Goal: Information Seeking & Learning: Learn about a topic

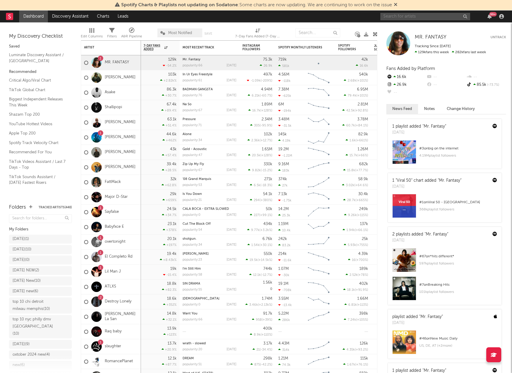
click at [395, 16] on input "text" at bounding box center [425, 16] width 90 height 7
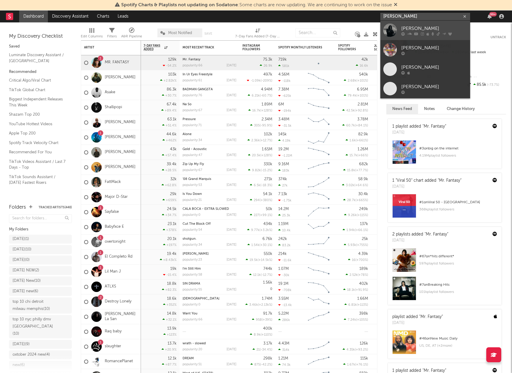
type input "[PERSON_NAME]"
click at [413, 28] on div "[PERSON_NAME]" at bounding box center [434, 28] width 66 height 7
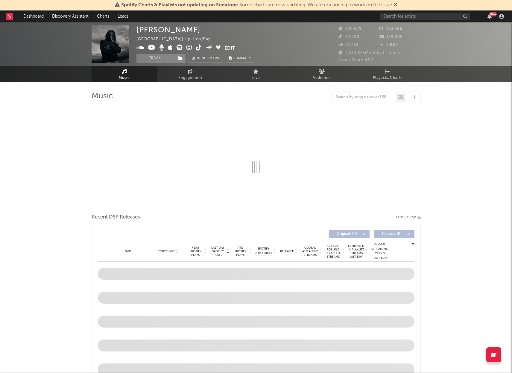
select select "6m"
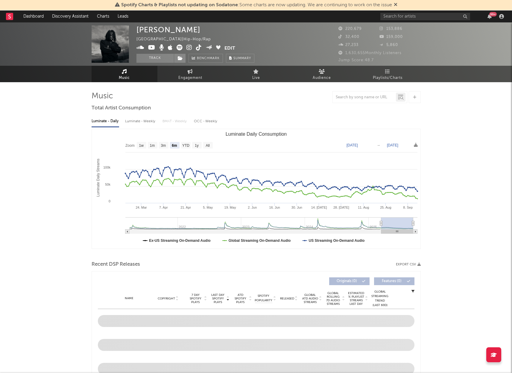
select select "6m"
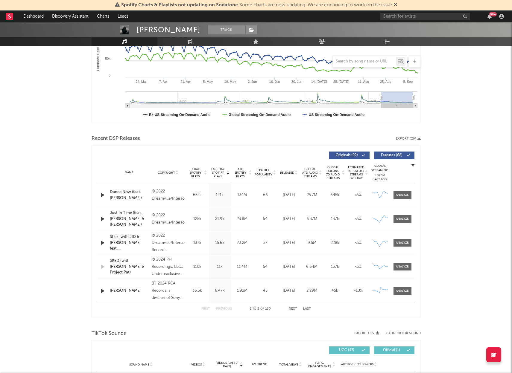
scroll to position [133, 0]
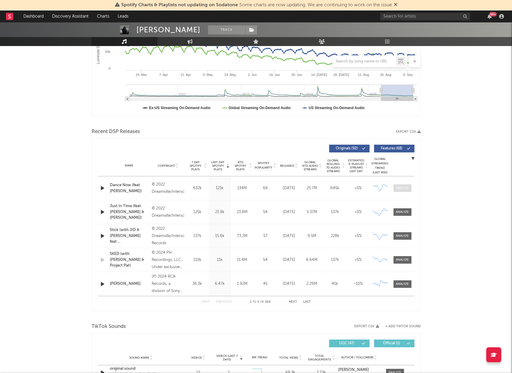
click at [406, 188] on div at bounding box center [402, 188] width 13 height 4
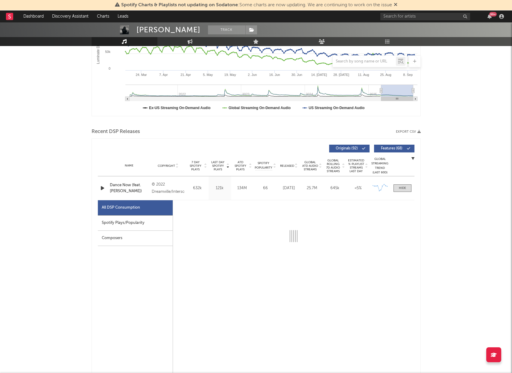
scroll to position [134, 0]
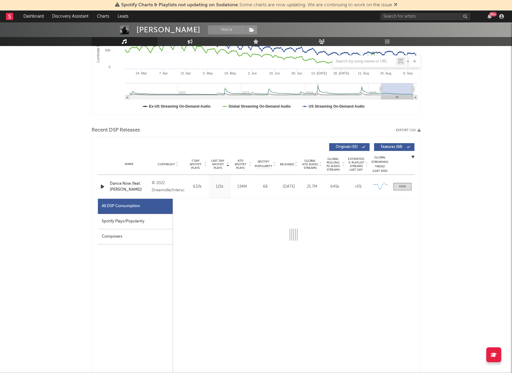
select select "6m"
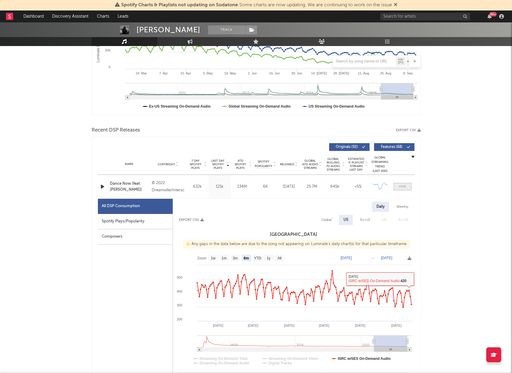
click at [400, 185] on div at bounding box center [402, 187] width 7 height 4
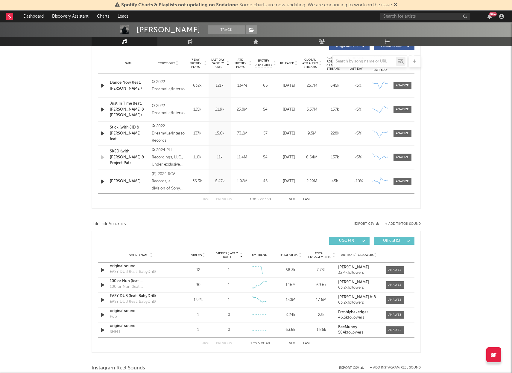
scroll to position [244, 0]
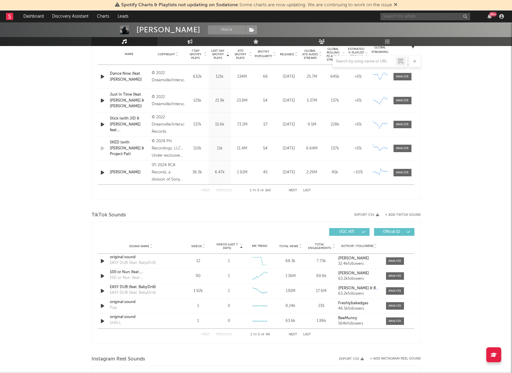
click at [399, 16] on input "text" at bounding box center [425, 16] width 90 height 7
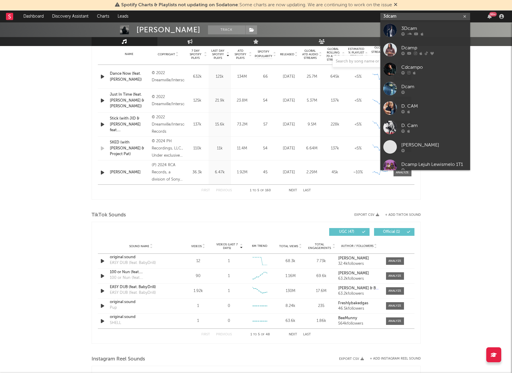
type input "3dcam"
click at [426, 28] on div "3Dcam" at bounding box center [434, 28] width 66 height 7
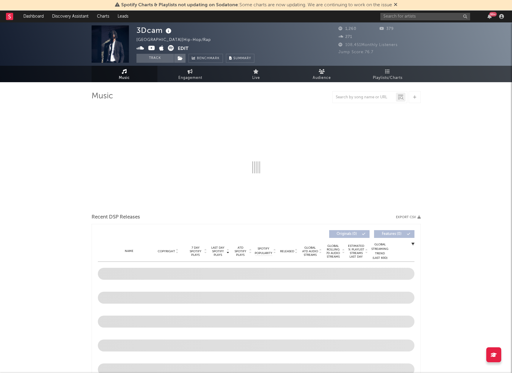
select select "6m"
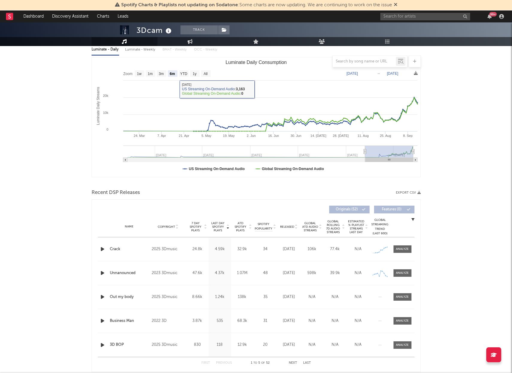
scroll to position [73, 0]
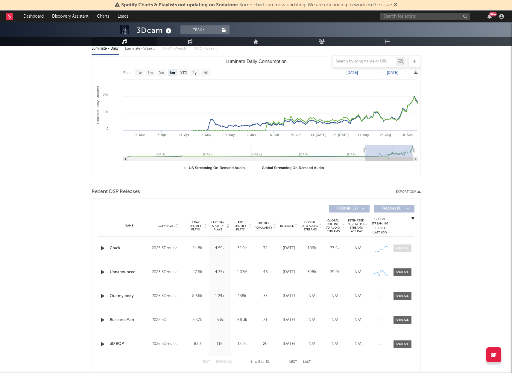
click at [402, 247] on div at bounding box center [402, 248] width 13 height 4
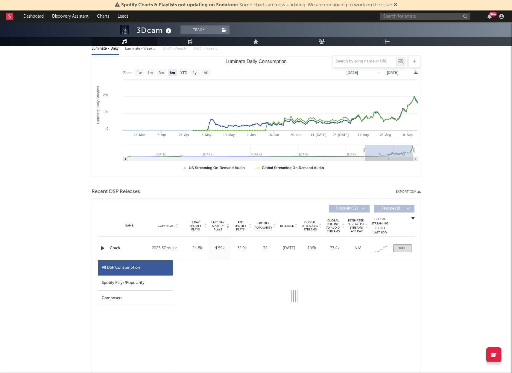
select select "1w"
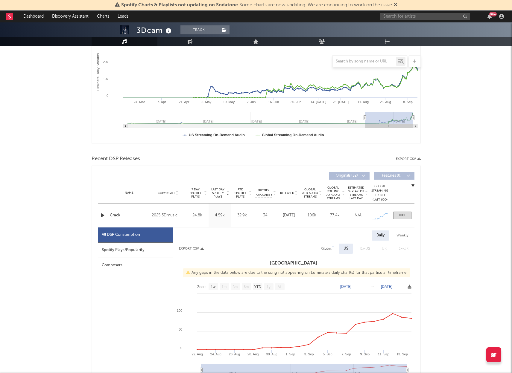
scroll to position [135, 0]
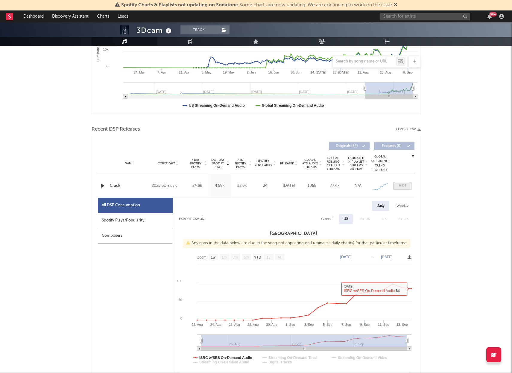
click at [401, 185] on div at bounding box center [402, 186] width 7 height 4
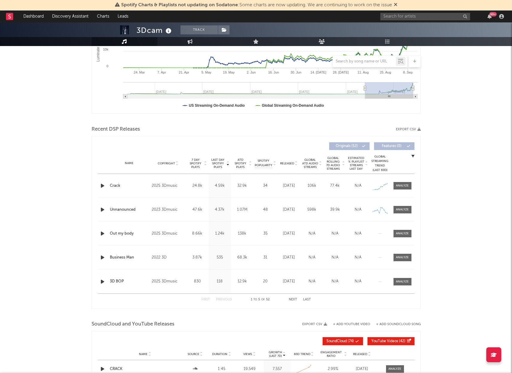
click at [102, 184] on icon "button" at bounding box center [102, 185] width 6 height 7
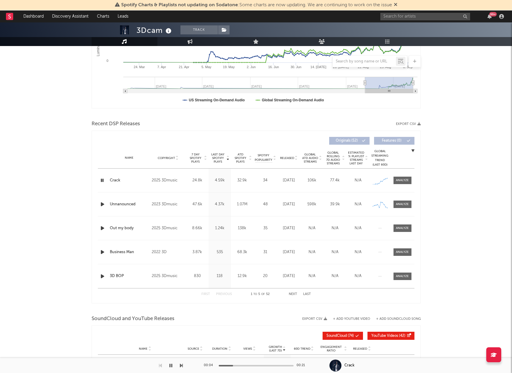
click at [102, 184] on icon "button" at bounding box center [102, 180] width 6 height 7
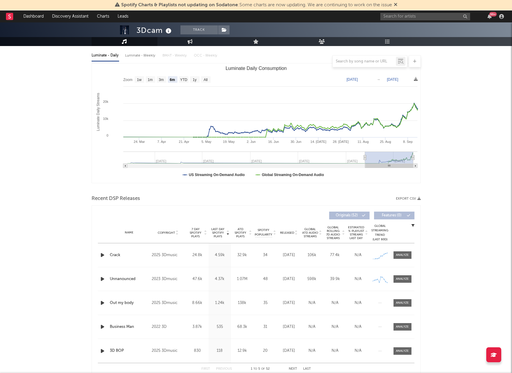
scroll to position [0, 0]
